Goal: Find specific page/section: Find specific page/section

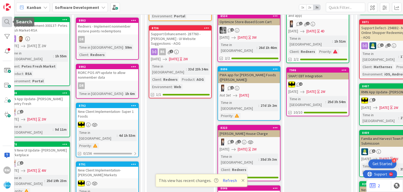
click at [7, 21] on div at bounding box center [7, 22] width 11 height 11
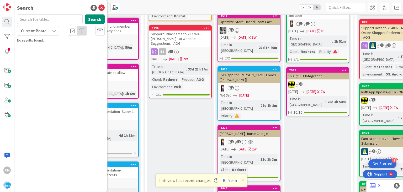
click at [56, 19] on input "text" at bounding box center [50, 18] width 66 height 9
type input "8402"
click at [43, 49] on span "VENU: Rewards and Reward Tiers – Group/Store Targeting --" at bounding box center [57, 49] width 67 height 10
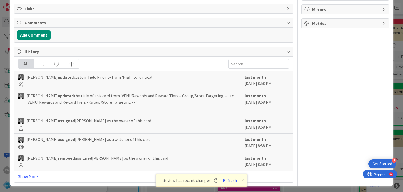
scroll to position [103, 0]
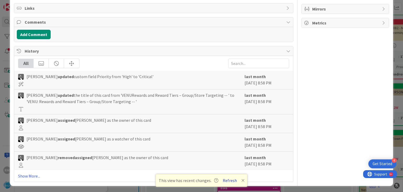
click at [230, 180] on button "Refresh" at bounding box center [230, 180] width 18 height 7
